Goal: Communication & Community: Answer question/provide support

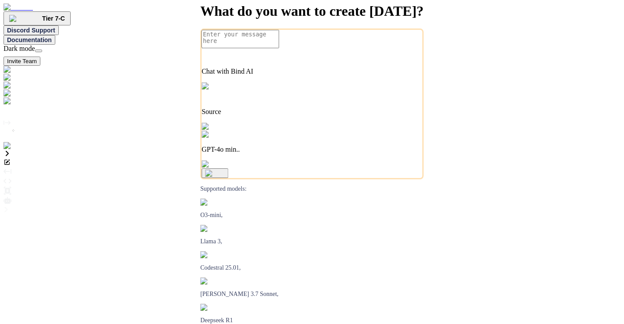
click at [16, 150] on img at bounding box center [18, 146] width 29 height 8
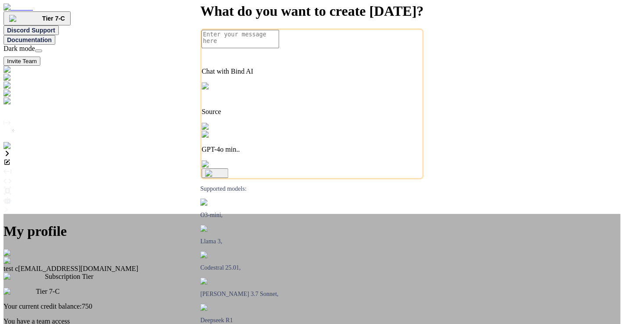
click at [140, 214] on div "My profile test c app7@yopmail.com Subscription Tier Tier 7-C Your current cred…" at bounding box center [312, 326] width 617 height 224
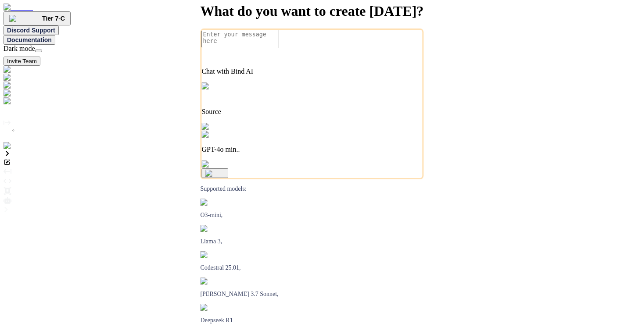
click at [15, 150] on img at bounding box center [18, 146] width 29 height 8
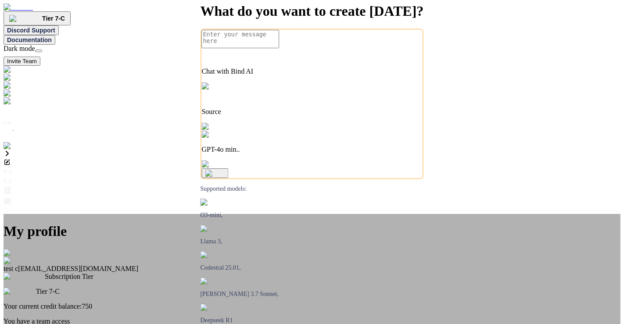
click at [99, 214] on div "My profile test c app7@yopmail.com Subscription Tier Tier 7-C Your current cred…" at bounding box center [312, 326] width 617 height 224
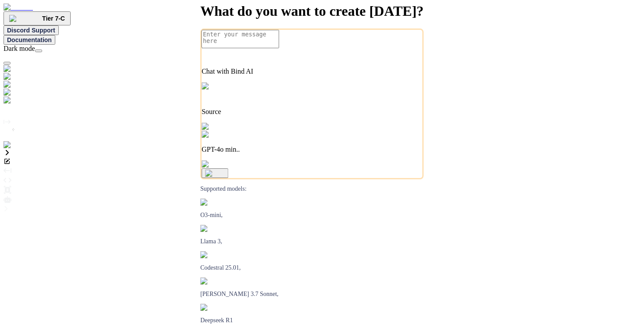
type textarea "x"
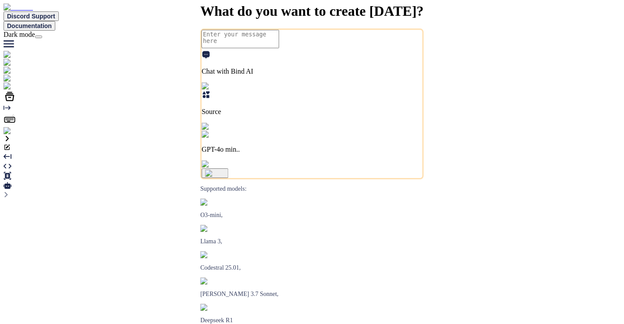
click at [612, 11] on div "Discord Support Documentation Dark mode Created with Pixso." at bounding box center [312, 31] width 617 height 40
type textarea "x"
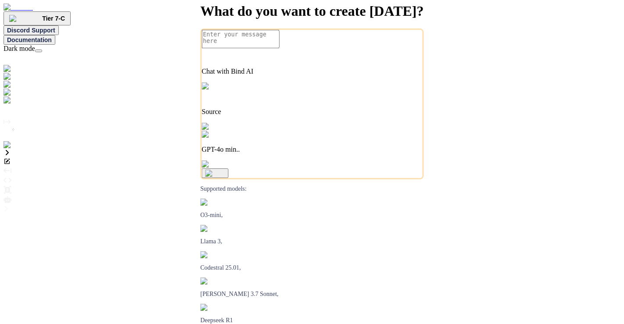
type textarea "x"
click at [44, 57] on button "Accept Invite" at bounding box center [24, 61] width 40 height 9
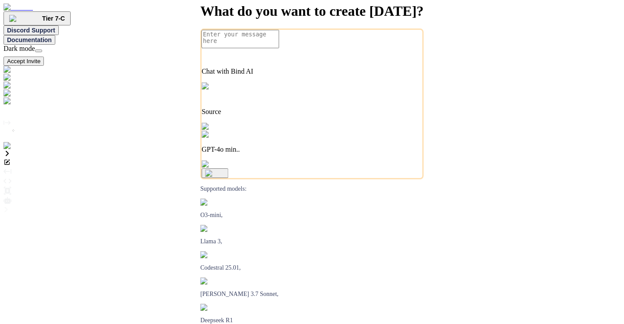
click at [44, 57] on button "Accept Invite" at bounding box center [24, 61] width 40 height 9
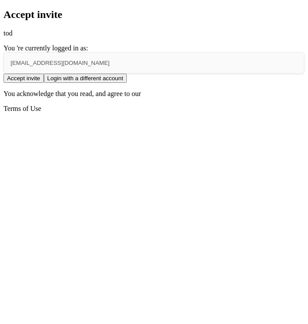
click at [44, 83] on button "Accept invite" at bounding box center [24, 78] width 40 height 9
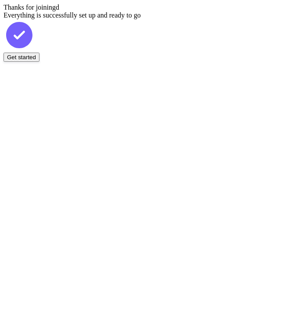
click at [40, 62] on button "Get started" at bounding box center [22, 57] width 36 height 9
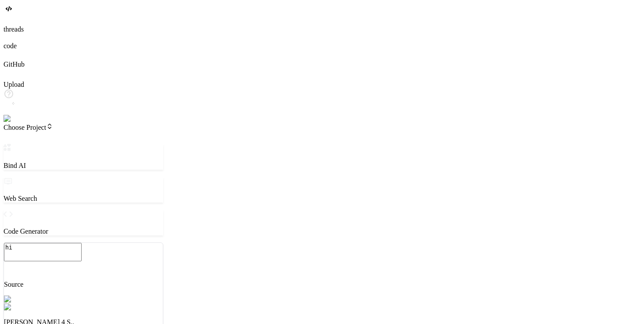
drag, startPoint x: 384, startPoint y: 49, endPoint x: 162, endPoint y: 77, distance: 224.3
click at [162, 144] on div "Bind AI Web Search Created with Pixso. Code Generator hi Source Claude 4 S.. Ag…" at bounding box center [84, 295] width 160 height 303
click at [12, 123] on img at bounding box center [18, 119] width 29 height 8
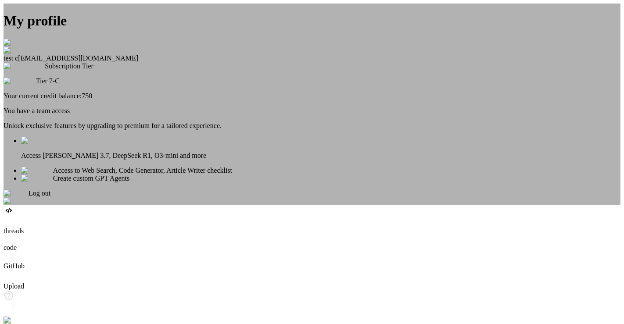
click at [165, 125] on div "My profile test c app7@yopmail.com Subscription Tier Tier 7-C Your current cred…" at bounding box center [312, 105] width 617 height 202
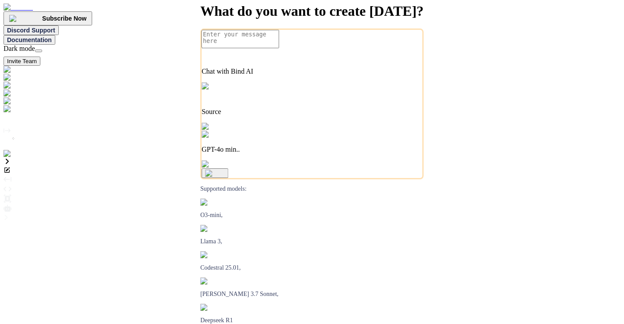
click at [40, 57] on button "Invite Team" at bounding box center [22, 61] width 37 height 9
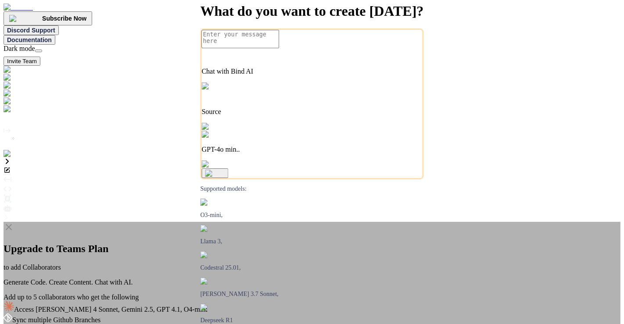
type textarea "x"
click at [14, 222] on icon at bounding box center [9, 227] width 11 height 11
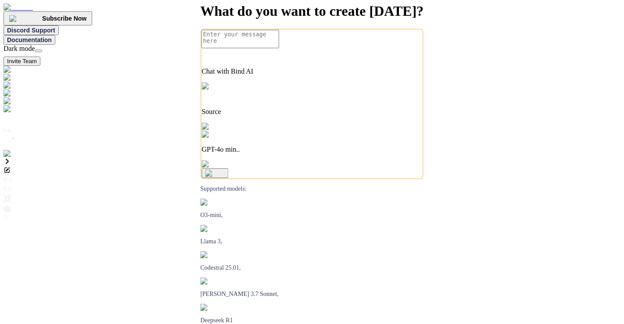
click at [40, 57] on button "Invite Team" at bounding box center [22, 61] width 37 height 9
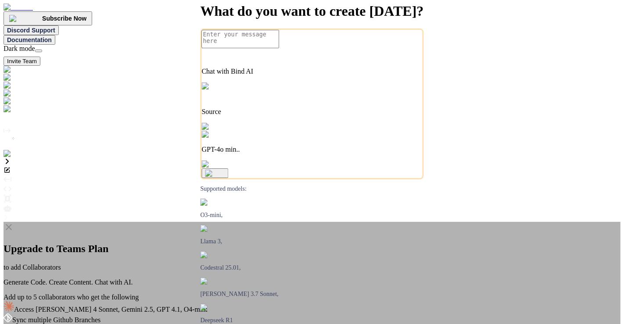
click at [12, 224] on icon at bounding box center [9, 227] width 6 height 6
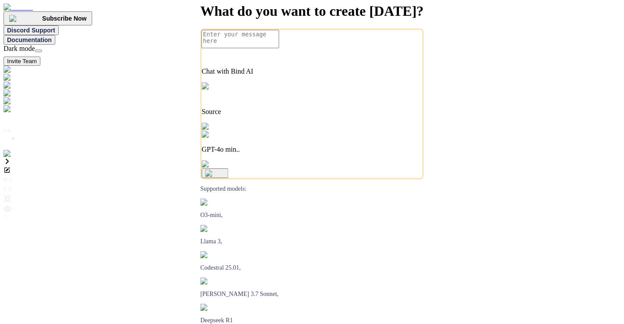
click at [40, 57] on button "Invite Team" at bounding box center [22, 61] width 37 height 9
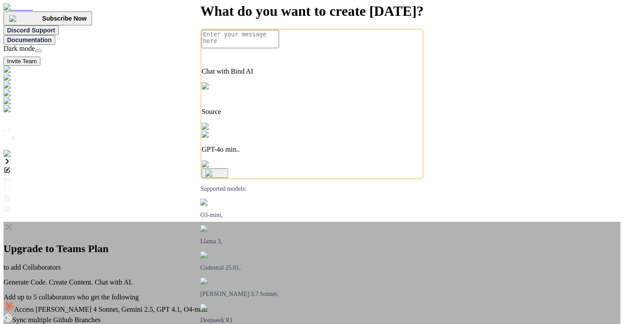
click at [14, 222] on icon at bounding box center [9, 227] width 11 height 11
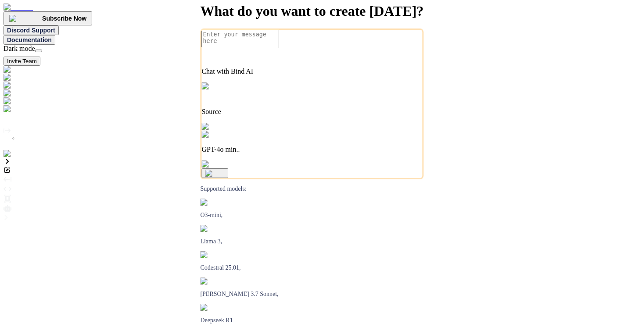
click at [10, 158] on img at bounding box center [18, 154] width 29 height 8
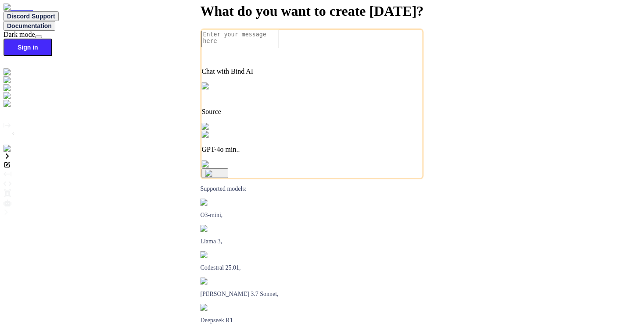
click at [52, 39] on button "Sign in" at bounding box center [28, 48] width 49 height 18
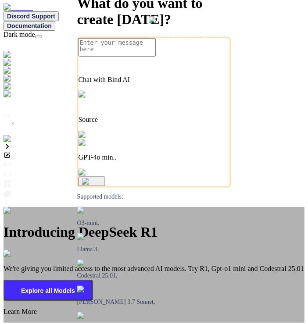
click at [25, 207] on img at bounding box center [15, 211] width 22 height 8
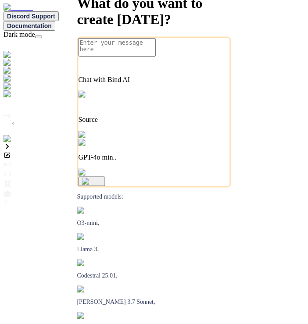
click at [271, 161] on div "What do you want to create today? Chat with Bind AI Source GPT-4o min.. Support…" at bounding box center [154, 161] width 301 height 0
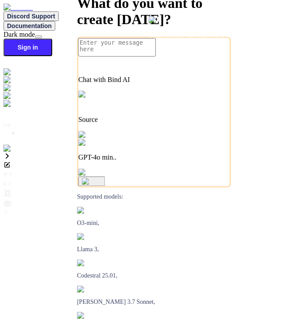
click at [52, 39] on button "Sign in" at bounding box center [28, 48] width 49 height 18
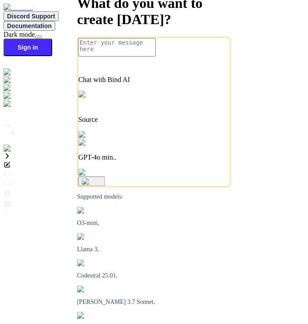
click at [52, 39] on button "Sign in" at bounding box center [28, 48] width 49 height 18
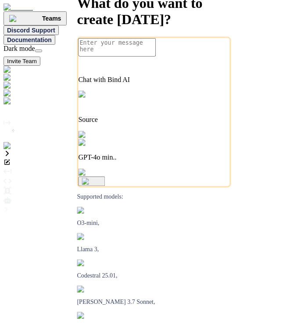
click at [40, 57] on button "Invite Team" at bounding box center [22, 61] width 37 height 9
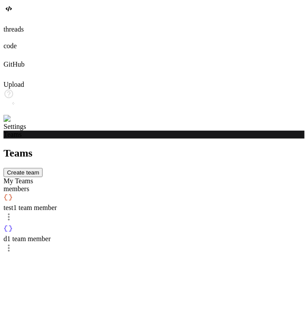
click at [14, 243] on icon at bounding box center [9, 248] width 11 height 11
click at [145, 255] on div at bounding box center [154, 255] width 301 height 0
click at [143, 185] on div "members" at bounding box center [154, 189] width 301 height 8
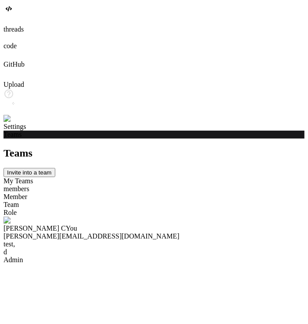
click at [112, 177] on div "My Teams" at bounding box center [154, 181] width 301 height 8
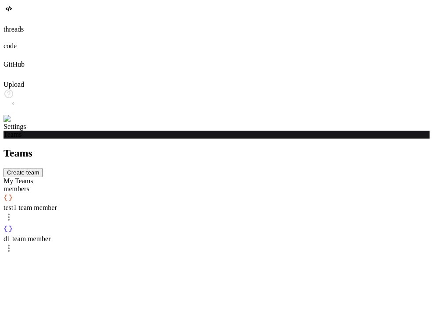
click at [222, 193] on div "test 1 team member" at bounding box center [217, 202] width 426 height 19
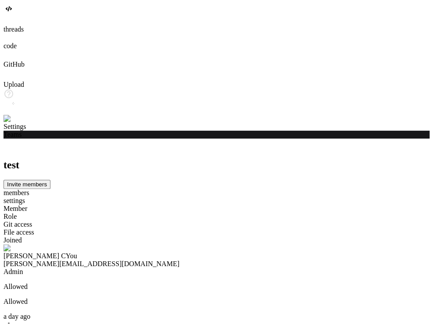
click at [50, 180] on button "Invite members" at bounding box center [27, 184] width 47 height 9
type input "[EMAIL_ADDRESS][DOMAIN_NAME]"
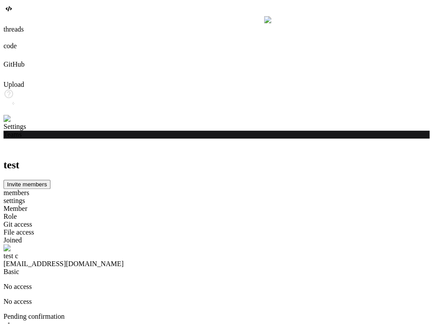
click at [10, 123] on img at bounding box center [18, 119] width 29 height 8
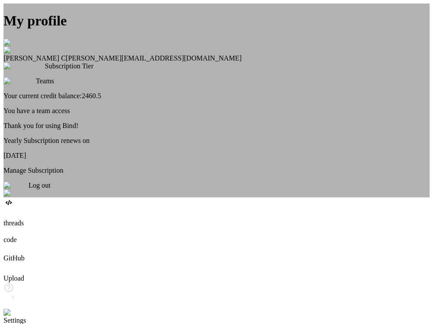
click at [50, 189] on span "Log out" at bounding box center [40, 185] width 22 height 7
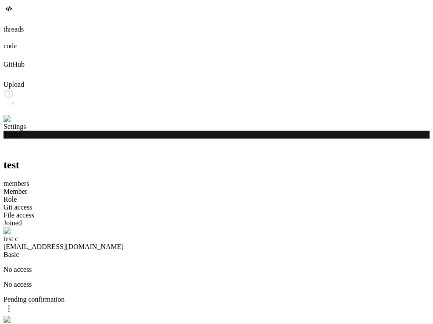
click at [9, 123] on img at bounding box center [16, 119] width 24 height 8
click at [12, 123] on img at bounding box center [16, 119] width 24 height 8
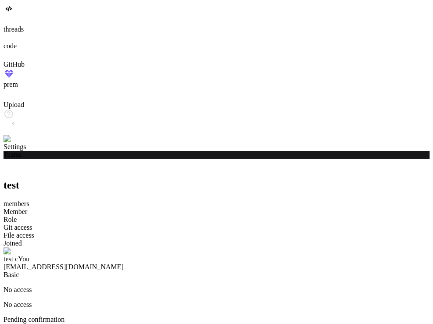
click at [11, 143] on img at bounding box center [18, 139] width 29 height 8
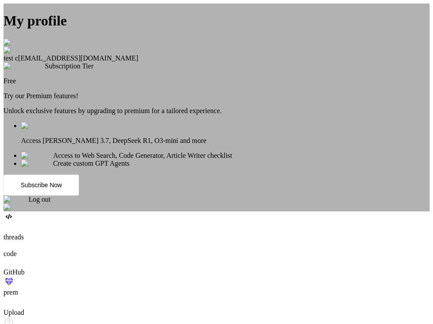
click at [79, 129] on div "My profile test c app7@yopmail.com Subscription Tier Free Try our Premium featu…" at bounding box center [217, 108] width 426 height 208
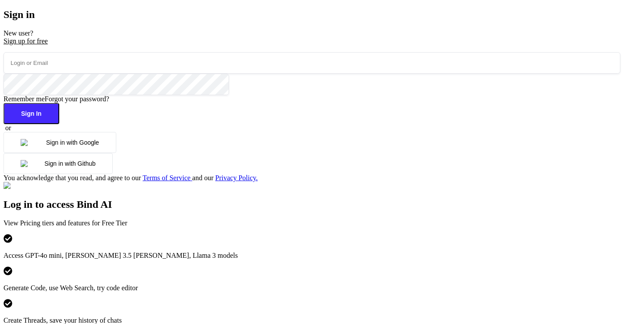
click at [161, 74] on input "email" at bounding box center [312, 63] width 617 height 22
type input "[EMAIL_ADDRESS][DOMAIN_NAME]"
click at [59, 124] on button "Sign In" at bounding box center [32, 113] width 56 height 21
click at [121, 74] on input "email" at bounding box center [312, 63] width 617 height 22
type input "[EMAIL_ADDRESS][DOMAIN_NAME]"
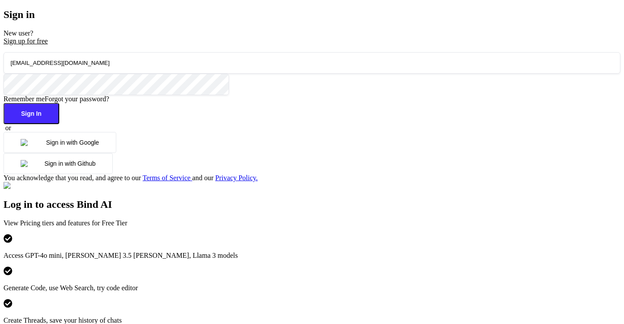
click at [59, 124] on button "Sign In" at bounding box center [32, 113] width 56 height 21
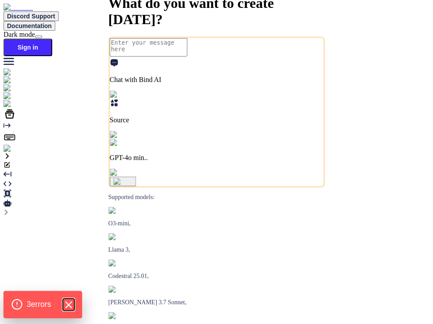
click at [71, 306] on icon "Hide Errors" at bounding box center [68, 304] width 11 height 11
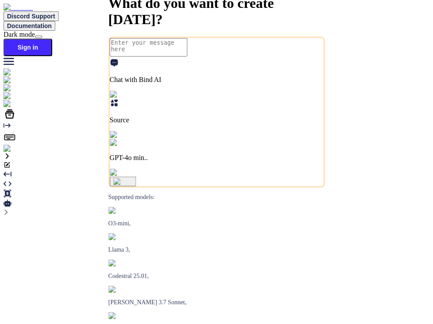
click at [10, 153] on img at bounding box center [16, 149] width 24 height 8
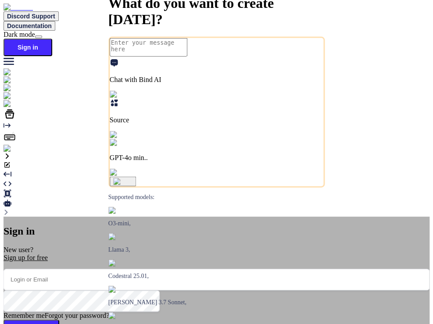
click at [204, 269] on input "email" at bounding box center [217, 280] width 426 height 22
type input "[EMAIL_ADDRESS][DOMAIN_NAME]"
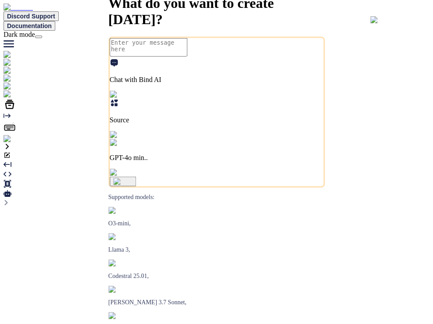
type textarea "x"
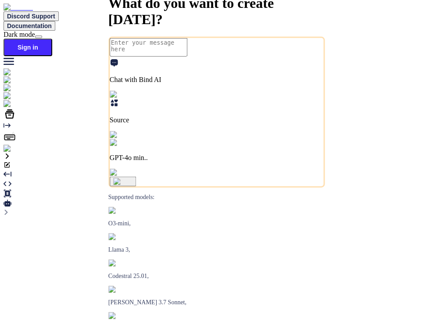
click at [12, 153] on img at bounding box center [16, 149] width 24 height 8
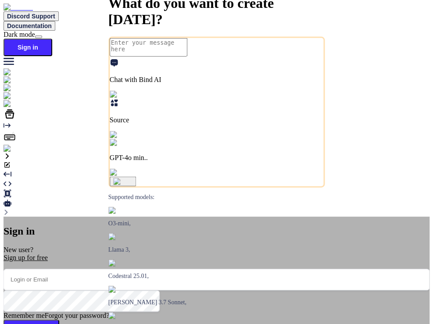
click at [178, 269] on input "email" at bounding box center [217, 280] width 426 height 22
type input "[EMAIL_ADDRESS][DOMAIN_NAME]"
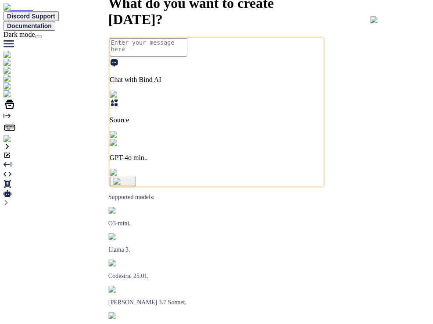
type textarea "x"
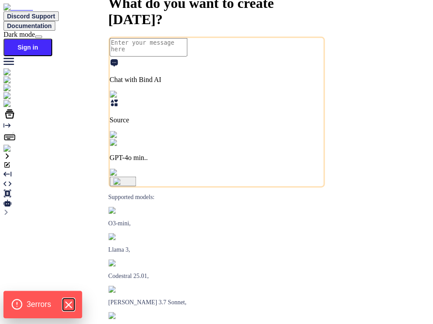
click at [67, 303] on icon "Hide Errors" at bounding box center [68, 304] width 11 height 11
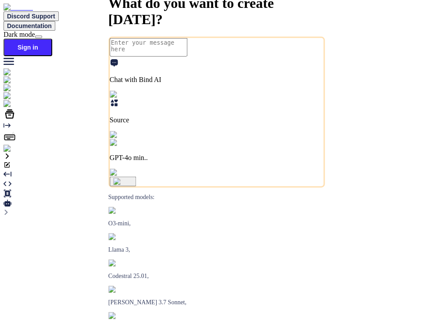
click at [12, 153] on img at bounding box center [16, 149] width 24 height 8
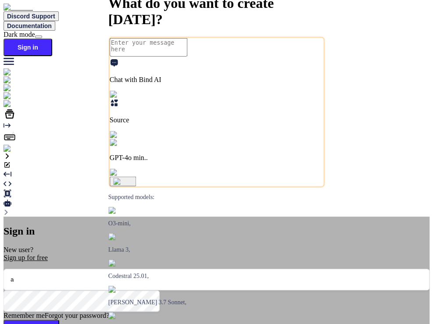
click at [191, 269] on input "a" at bounding box center [217, 280] width 426 height 22
type input "[EMAIL_ADDRESS][DOMAIN_NAME]"
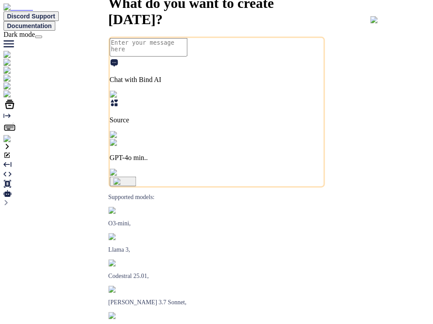
type textarea "x"
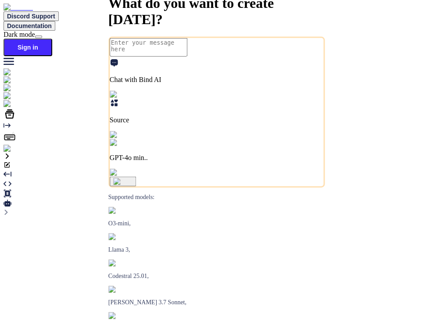
click at [7, 153] on img at bounding box center [16, 149] width 24 height 8
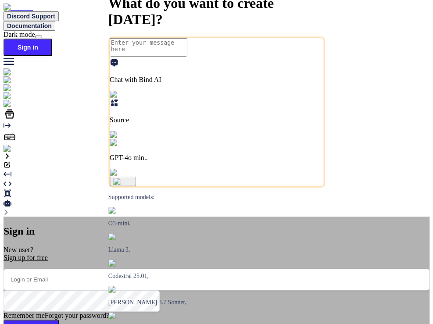
click at [192, 269] on input "email" at bounding box center [217, 280] width 426 height 22
type input "[EMAIL_ADDRESS][DOMAIN_NAME]"
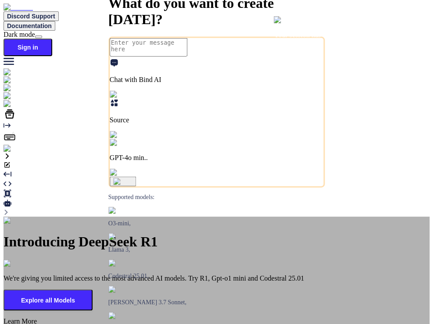
click at [109, 217] on div "Introducing DeepSeek R1 We're giving you limited access to the most advanced AI…" at bounding box center [217, 275] width 426 height 116
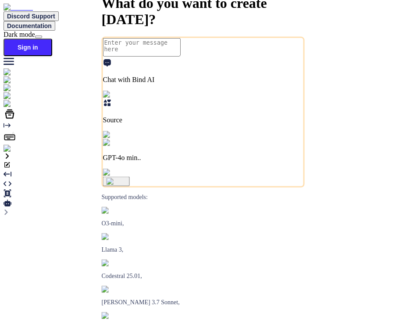
type textarea "x"
click at [14, 153] on img at bounding box center [16, 149] width 24 height 8
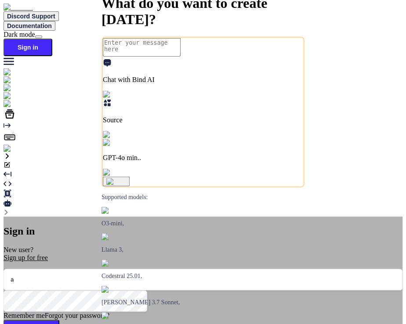
click at [190, 269] on input "a" at bounding box center [203, 280] width 399 height 22
type input "[EMAIL_ADDRESS][DOMAIN_NAME]"
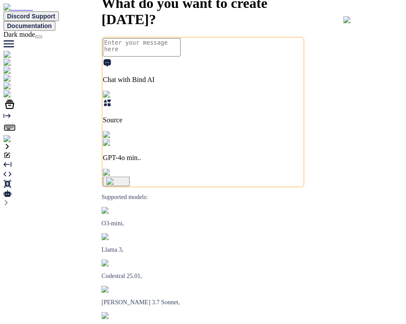
type textarea "x"
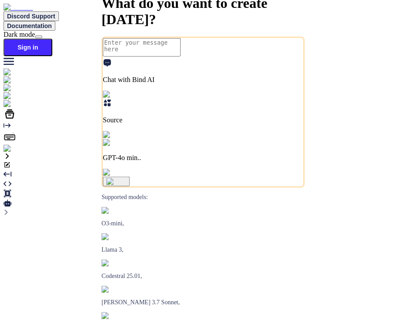
click at [9, 153] on img at bounding box center [16, 149] width 24 height 8
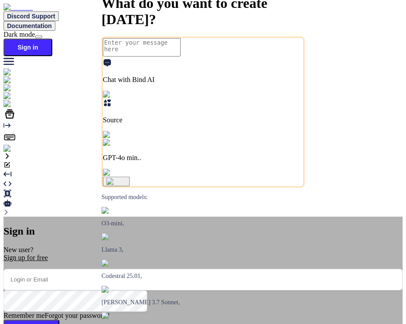
click at [192, 269] on input "email" at bounding box center [203, 280] width 399 height 22
paste input "[EMAIL_ADDRESS][DOMAIN_NAME]"
type input "[EMAIL_ADDRESS][DOMAIN_NAME]"
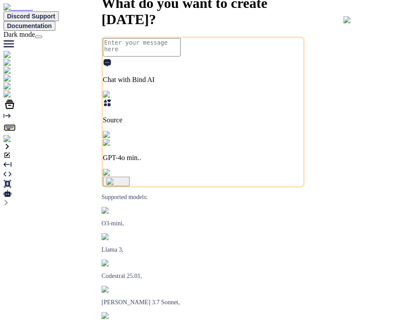
type textarea "x"
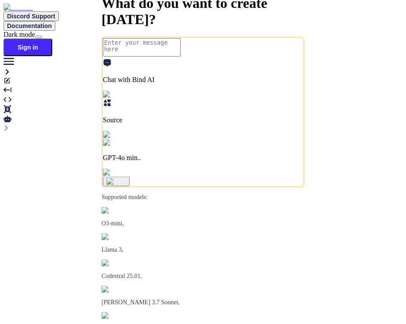
type textarea "x"
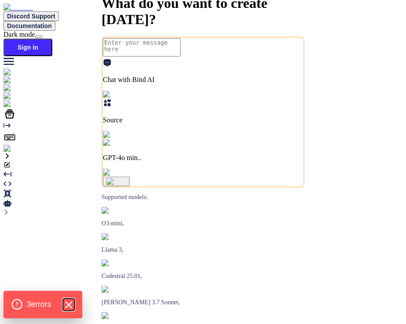
click at [71, 303] on icon "Hide Errors" at bounding box center [68, 304] width 11 height 11
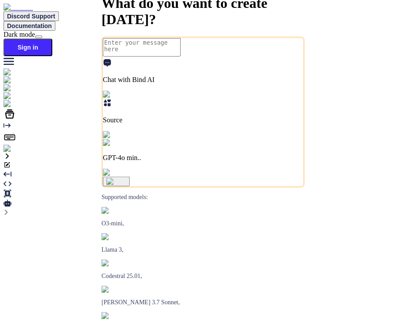
click at [11, 153] on img at bounding box center [16, 149] width 24 height 8
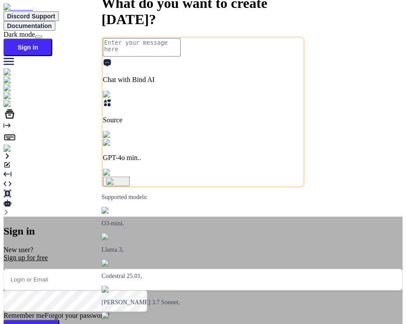
click at [166, 269] on input "email" at bounding box center [203, 280] width 399 height 22
paste input "[EMAIL_ADDRESS][DOMAIN_NAME]"
type input "[EMAIL_ADDRESS][DOMAIN_NAME]"
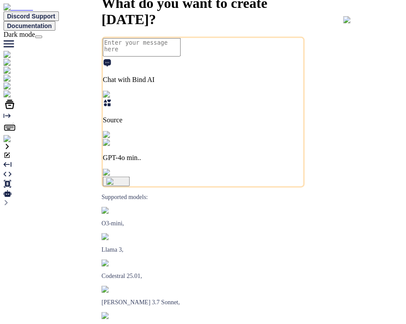
type textarea "x"
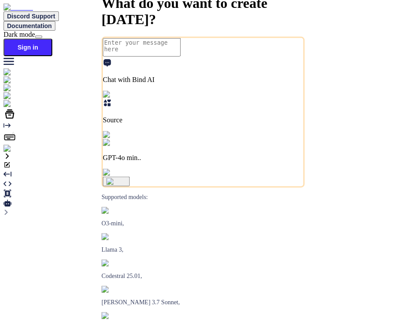
click at [11, 153] on img at bounding box center [16, 149] width 24 height 8
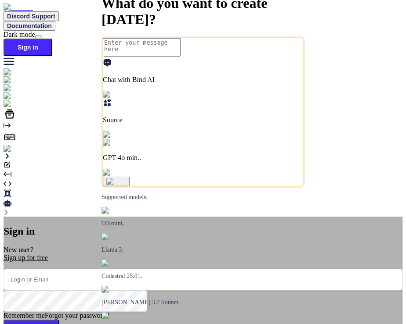
click at [175, 269] on input "email" at bounding box center [203, 280] width 399 height 22
paste input "[EMAIL_ADDRESS][DOMAIN_NAME]"
type input "[EMAIL_ADDRESS][DOMAIN_NAME]"
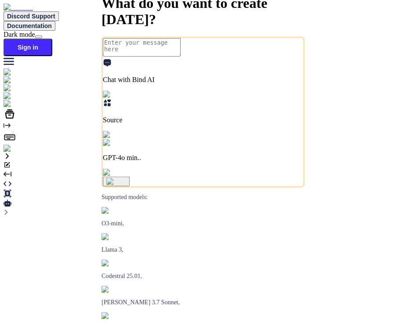
click at [15, 153] on img at bounding box center [16, 149] width 24 height 8
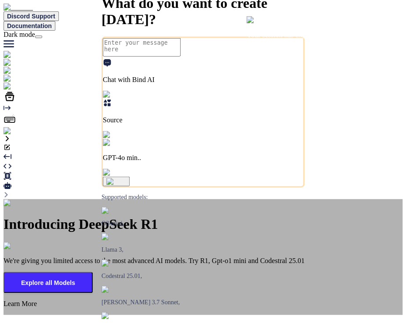
click at [51, 199] on div "Introducing DeepSeek R1 We're giving you limited access to the most advanced AI…" at bounding box center [203, 257] width 399 height 116
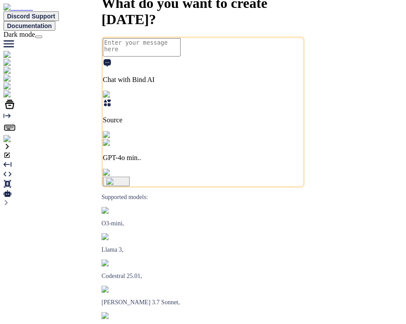
click at [13, 143] on img at bounding box center [18, 139] width 29 height 8
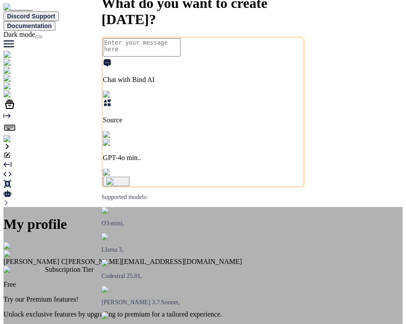
type textarea "x"
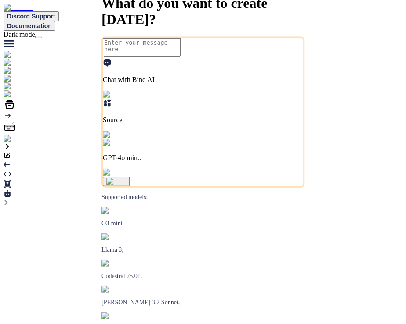
click at [13, 143] on img at bounding box center [18, 139] width 29 height 8
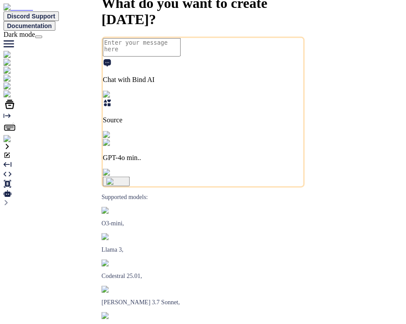
click at [10, 143] on img at bounding box center [18, 139] width 29 height 8
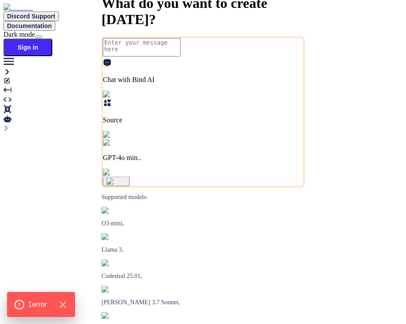
type textarea "x"
click at [52, 39] on button "Sign in" at bounding box center [28, 48] width 49 height 18
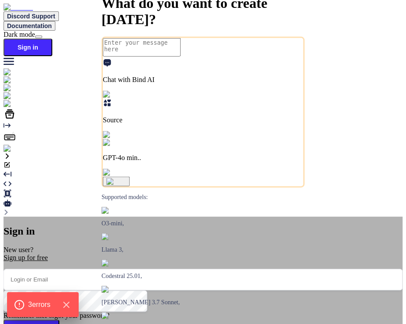
click at [176, 269] on input "email" at bounding box center [203, 280] width 399 height 22
paste input "[EMAIL_ADDRESS][DOMAIN_NAME]"
type input "[EMAIL_ADDRESS][DOMAIN_NAME]"
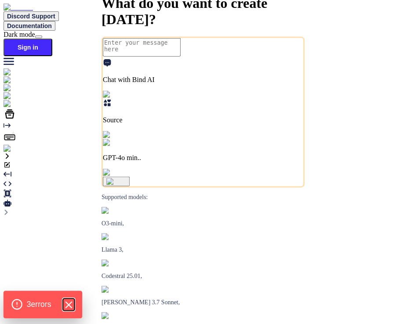
click at [70, 304] on icon "Hide Errors" at bounding box center [68, 305] width 6 height 6
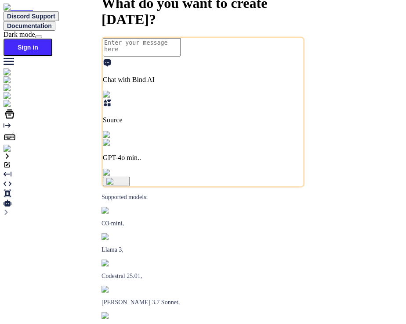
click at [11, 153] on img at bounding box center [16, 149] width 24 height 8
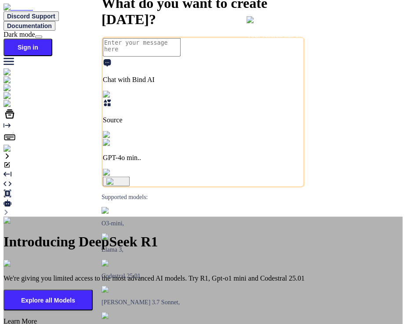
type textarea "x"
click at [25, 217] on img at bounding box center [15, 221] width 22 height 8
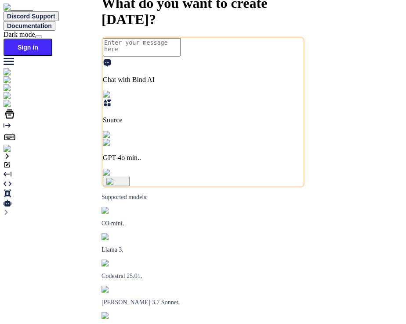
click at [12, 153] on img at bounding box center [16, 149] width 24 height 8
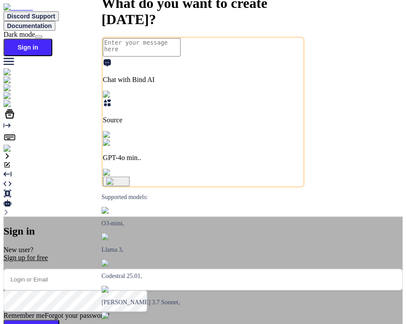
click at [170, 269] on input "email" at bounding box center [203, 280] width 399 height 22
paste input "loginUserWithId"
type input "loginUserWithId"
type input "[EMAIL_ADDRESS][DOMAIN_NAME]"
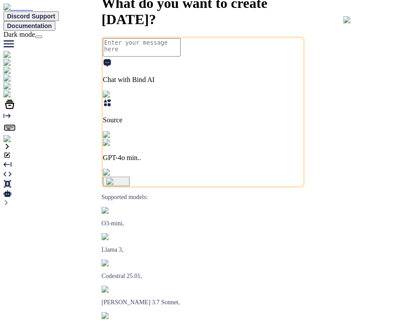
type textarea "x"
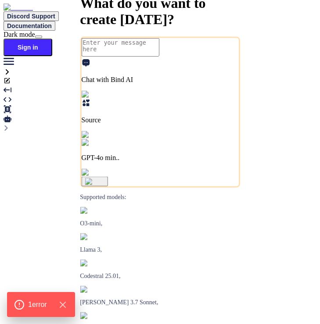
type textarea "x"
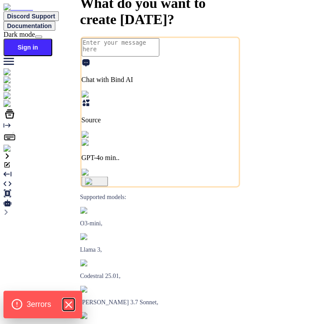
click at [74, 304] on icon "Hide Errors" at bounding box center [68, 304] width 11 height 11
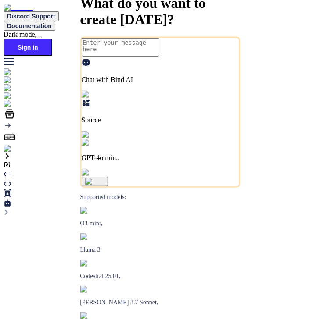
click at [52, 39] on button "Sign in" at bounding box center [28, 48] width 49 height 18
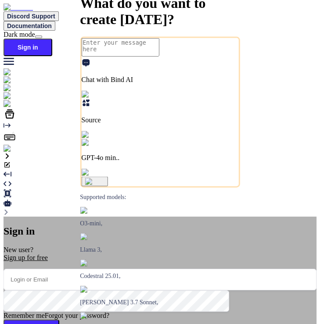
click at [135, 269] on input "email" at bounding box center [160, 280] width 313 height 22
paste input "loginUserWithId"
type input "loginUserWithId"
type input "A"
type input "[EMAIL_ADDRESS][DOMAIN_NAME]"
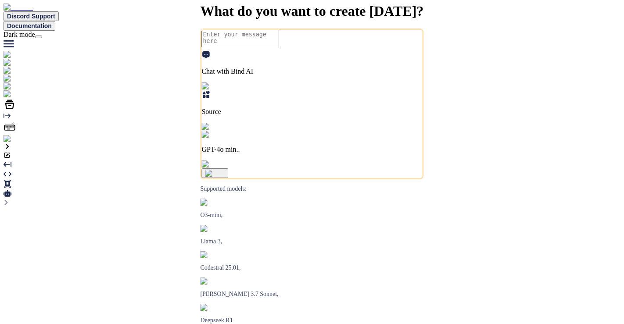
click at [13, 143] on img at bounding box center [18, 139] width 29 height 8
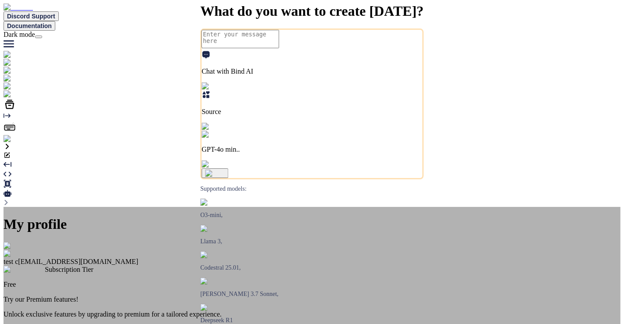
type textarea "x"
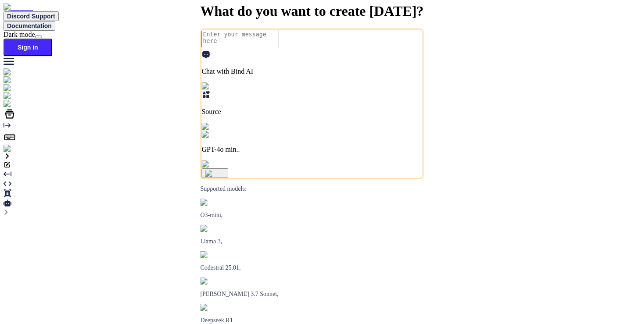
click at [52, 39] on button "Sign in" at bounding box center [28, 48] width 49 height 18
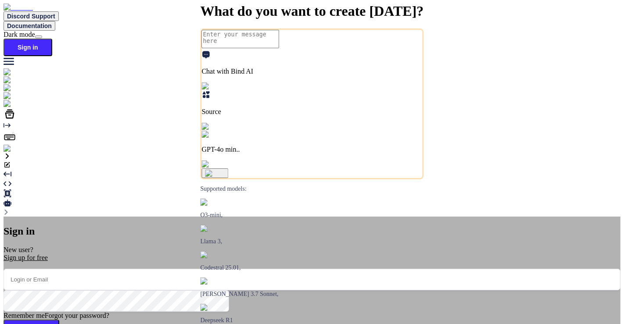
click at [327, 269] on input "email" at bounding box center [312, 280] width 617 height 22
paste input "loginUserWithId"
type input "loginUserWithId"
type input "[EMAIL_ADDRESS][DOMAIN_NAME]"
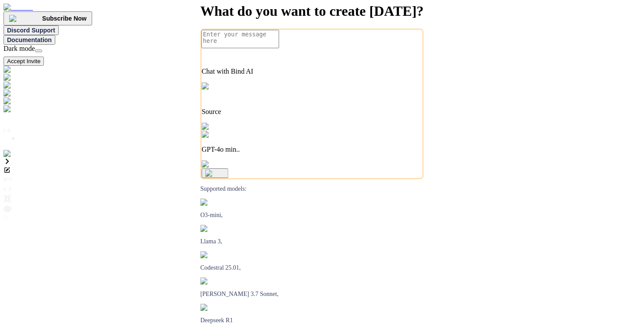
type textarea "x"
click at [44, 57] on button "Accept Invite" at bounding box center [24, 61] width 40 height 9
click at [12, 158] on img at bounding box center [18, 154] width 29 height 8
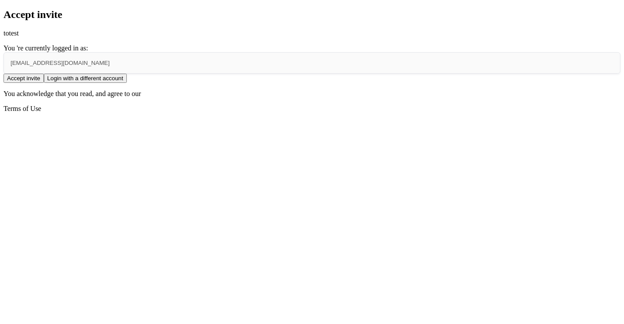
click at [44, 83] on button "Accept invite" at bounding box center [24, 78] width 40 height 9
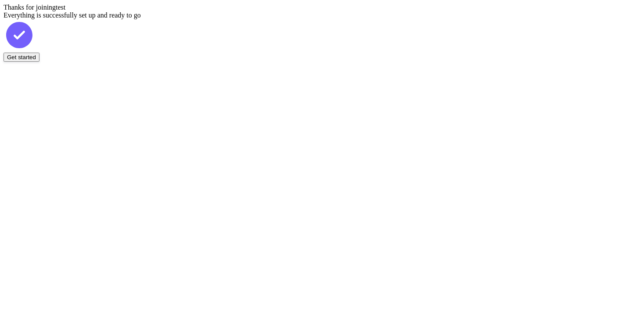
click at [40, 62] on button "Get started" at bounding box center [22, 57] width 36 height 9
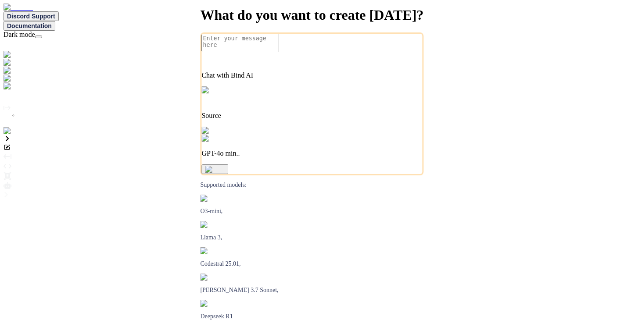
click at [19, 135] on img at bounding box center [18, 131] width 29 height 8
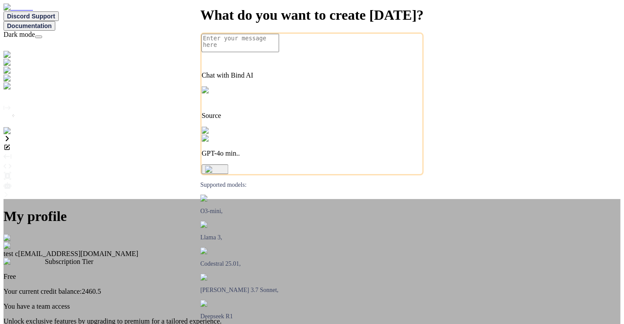
type textarea "x"
click at [184, 199] on div "My profile test c app7@yopmail.com Subscription Tier Free Your current credit b…" at bounding box center [312, 311] width 617 height 224
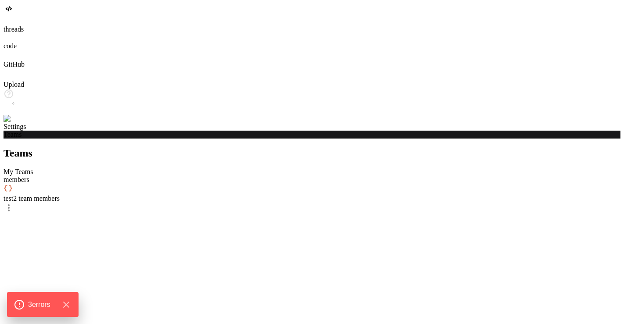
click at [60, 195] on span "2 team members" at bounding box center [36, 198] width 47 height 7
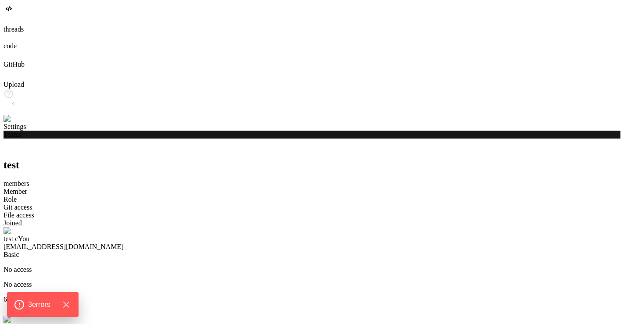
click at [14, 304] on icon at bounding box center [9, 309] width 11 height 11
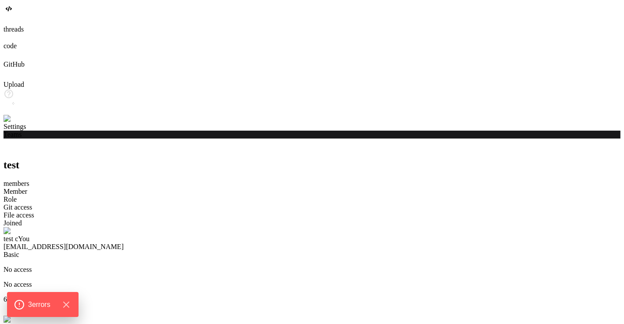
click at [13, 147] on icon at bounding box center [8, 151] width 9 height 9
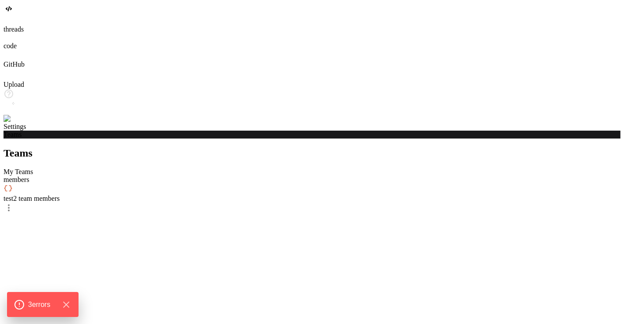
click at [14, 203] on icon at bounding box center [9, 208] width 11 height 11
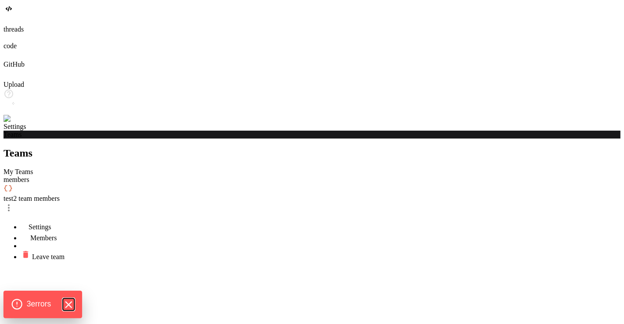
click at [72, 303] on icon "Hide Errors" at bounding box center [68, 304] width 11 height 11
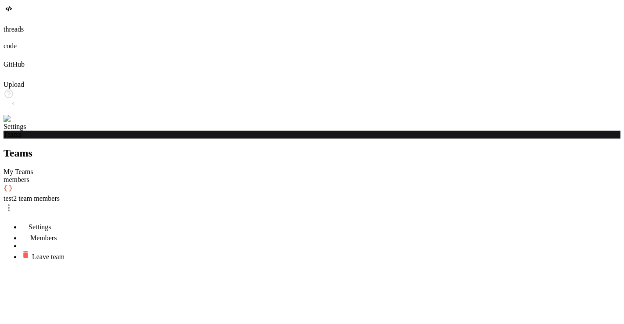
click at [65, 253] on span "Leave team" at bounding box center [48, 256] width 32 height 7
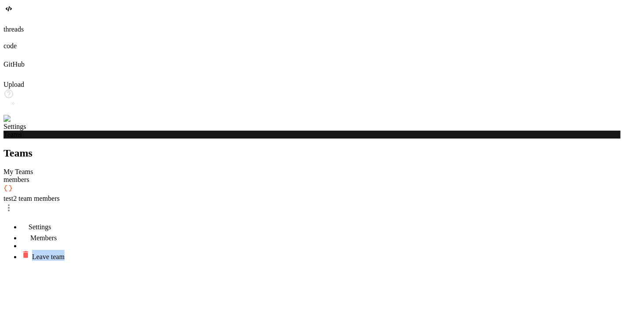
click at [65, 253] on span "Leave team" at bounding box center [48, 256] width 32 height 7
click at [334, 215] on div at bounding box center [312, 215] width 617 height 0
click at [242, 176] on div "members" at bounding box center [312, 180] width 617 height 8
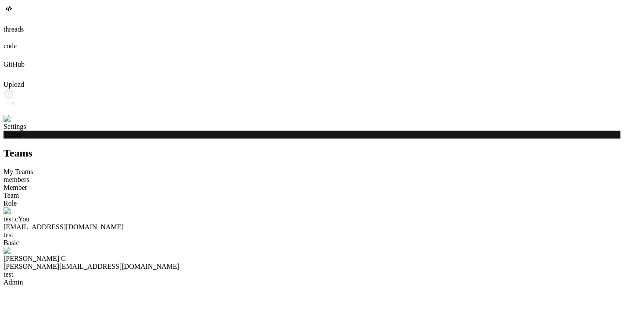
click at [193, 168] on div "My Teams" at bounding box center [312, 172] width 617 height 8
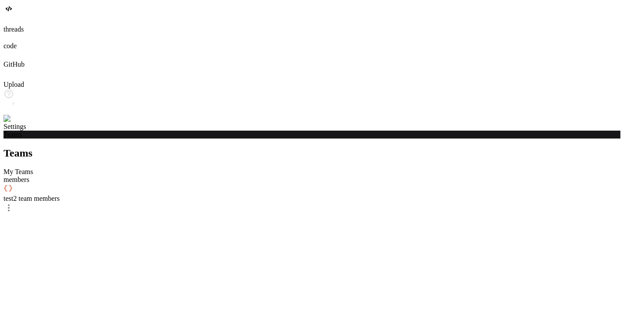
click at [240, 176] on div "members" at bounding box center [312, 180] width 617 height 8
